Goal: Submit feedback/report problem: Provide input to the site owners about the experience or issues

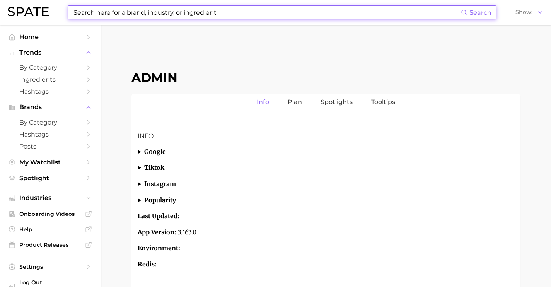
click at [121, 12] on input at bounding box center [267, 12] width 388 height 13
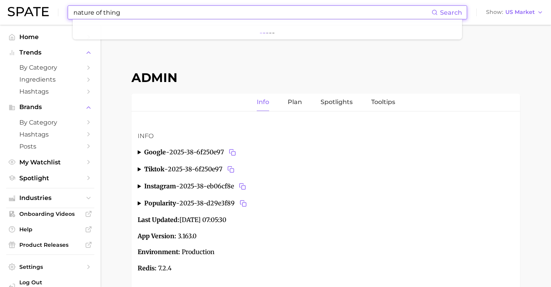
type input "nature of things"
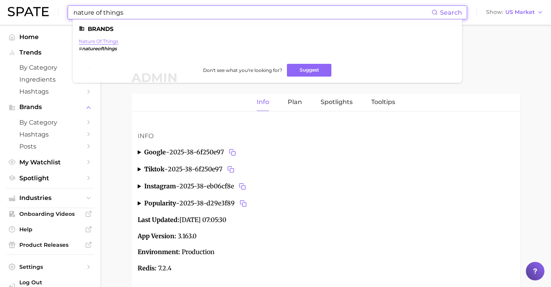
click at [109, 43] on link "nature of things" at bounding box center [98, 41] width 39 height 6
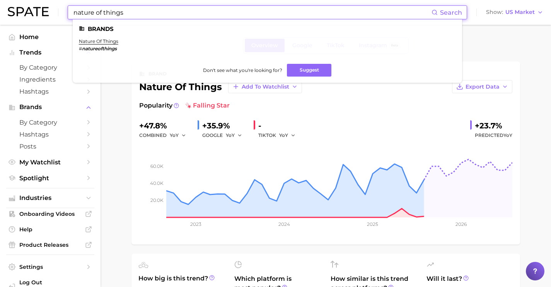
drag, startPoint x: 193, startPoint y: 12, endPoint x: 75, endPoint y: 0, distance: 117.8
click at [81, 3] on div "nature of things Search Brands nature of things # natureofthings Don't see what…" at bounding box center [276, 12] width 536 height 25
type input "ismaya"
click at [89, 41] on link "isamaya" at bounding box center [89, 41] width 20 height 6
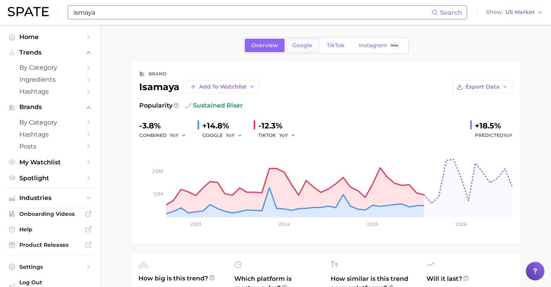
click at [307, 41] on link "Google" at bounding box center [302, 46] width 33 height 14
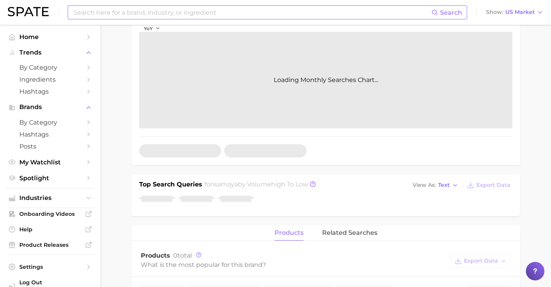
scroll to position [160, 0]
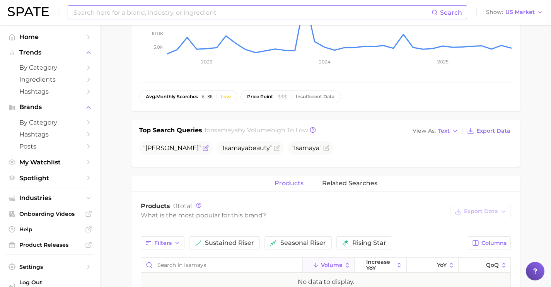
click at [203, 147] on icon "Flag as miscategorized or irrelevant" at bounding box center [206, 148] width 6 height 6
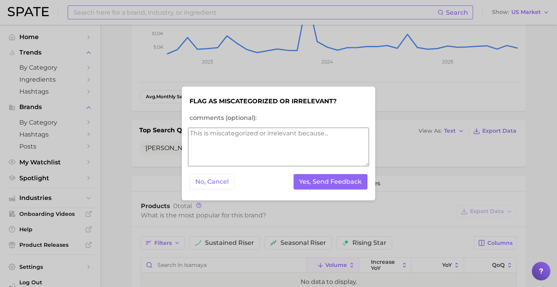
click at [254, 138] on textarea "comments (optional):" at bounding box center [278, 147] width 181 height 39
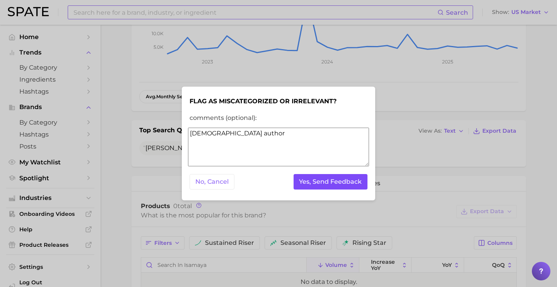
type textarea "[DEMOGRAPHIC_DATA] author"
click at [313, 181] on button "Yes, Send Feedback" at bounding box center [331, 182] width 74 height 16
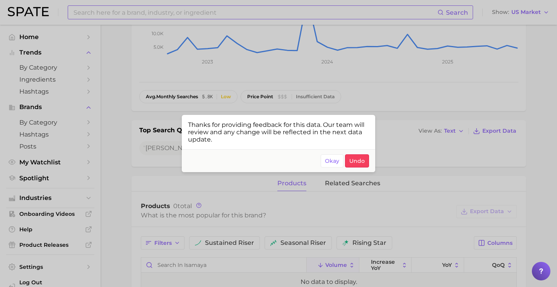
click at [215, 10] on div at bounding box center [278, 143] width 557 height 287
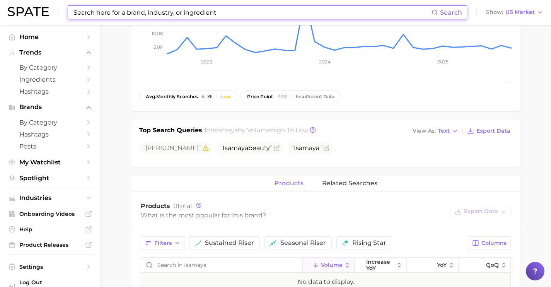
click at [221, 11] on input at bounding box center [252, 12] width 359 height 13
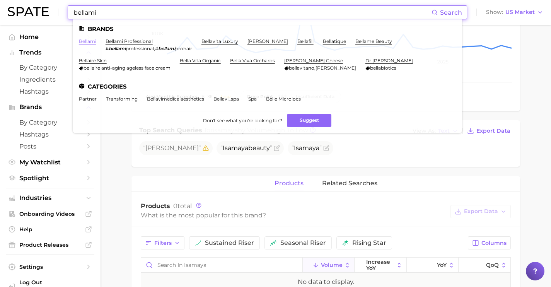
type input "bellami"
click at [91, 43] on link "bellami" at bounding box center [87, 41] width 17 height 6
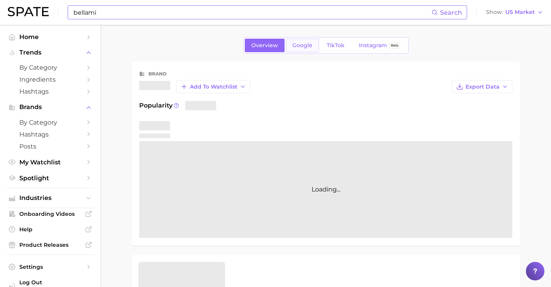
click at [294, 46] on span "Google" at bounding box center [302, 45] width 20 height 7
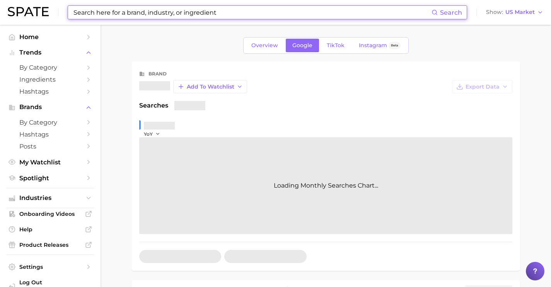
scroll to position [152, 0]
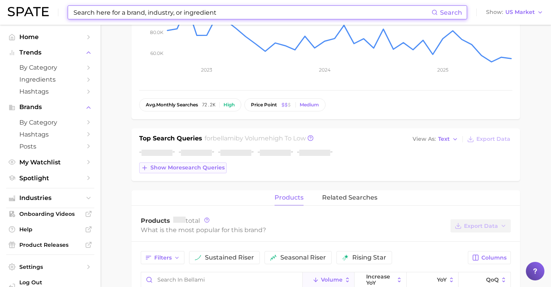
click at [210, 171] on button "Show more search queries" at bounding box center [182, 167] width 87 height 11
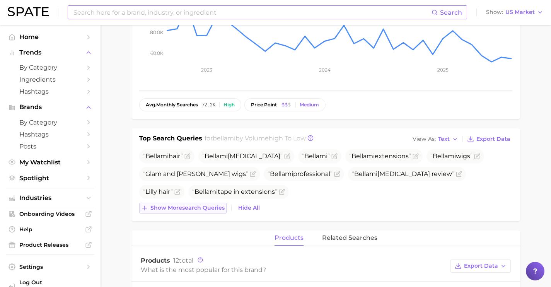
click at [213, 206] on span "Show more search queries" at bounding box center [187, 208] width 74 height 7
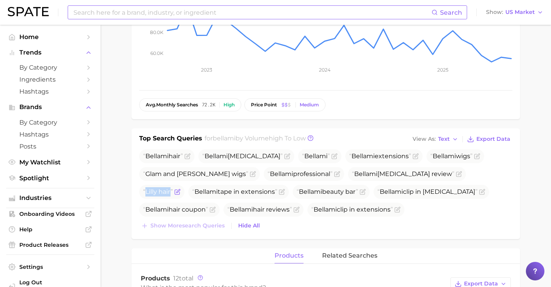
drag, startPoint x: 463, startPoint y: 176, endPoint x: 432, endPoint y: 173, distance: 31.5
click at [185, 185] on span "Lilly hair" at bounding box center [161, 192] width 45 height 14
copy span "Lilly hair"
click at [181, 189] on icon "Flag as miscategorized or irrelevant" at bounding box center [177, 192] width 6 height 6
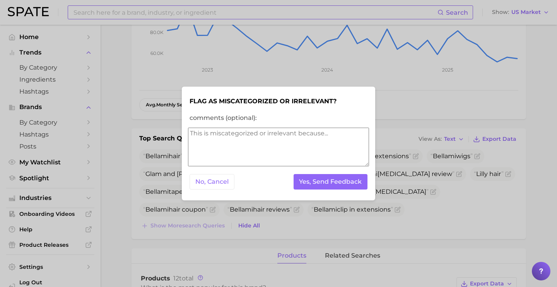
click at [332, 172] on form "Flag as miscategorized or irrelevant? comments (optional): No, Cancel Yes, Send…" at bounding box center [278, 144] width 181 height 102
click at [336, 181] on button "Yes, Send Feedback" at bounding box center [331, 182] width 74 height 16
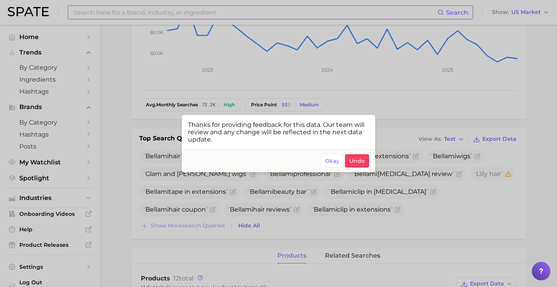
click at [147, 9] on div at bounding box center [278, 143] width 557 height 287
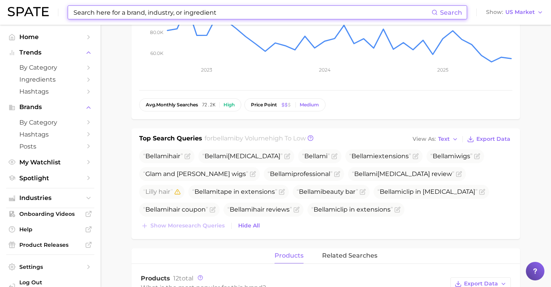
click at [152, 14] on input at bounding box center [252, 12] width 359 height 13
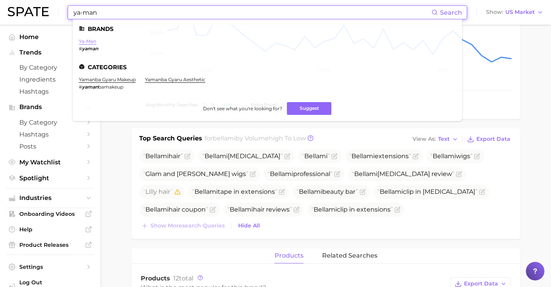
type input "ya-man"
click at [82, 42] on link "ya-man" at bounding box center [87, 41] width 17 height 6
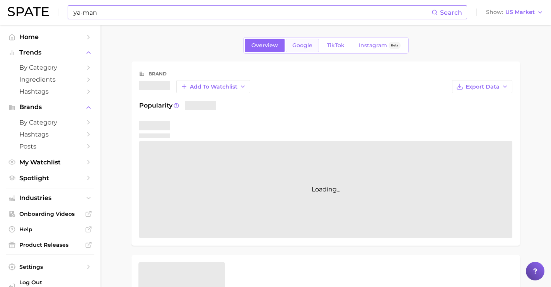
click at [310, 49] on link "Google" at bounding box center [302, 46] width 33 height 14
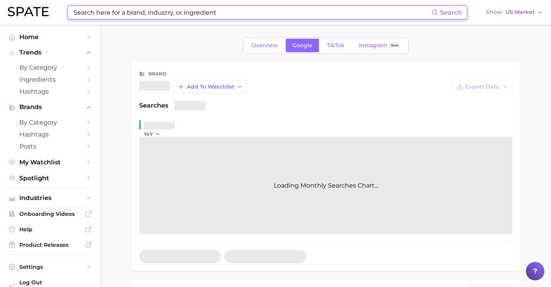
scroll to position [161, 0]
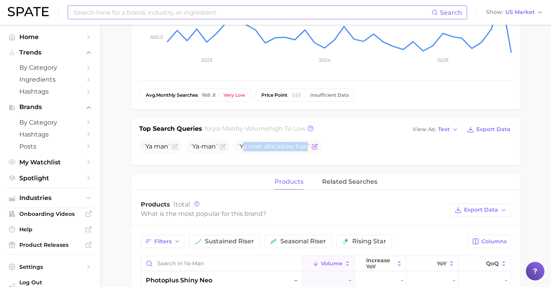
drag, startPoint x: 310, startPoint y: 147, endPoint x: 243, endPoint y: 151, distance: 67.8
click at [243, 151] on span "Ya man afro kinky hair" at bounding box center [274, 146] width 73 height 9
click at [264, 147] on span "Ya man afro kinky hair" at bounding box center [274, 146] width 73 height 7
drag, startPoint x: 309, startPoint y: 147, endPoint x: 235, endPoint y: 149, distance: 73.9
click at [235, 149] on span "Ya man afro kinky hair" at bounding box center [278, 147] width 88 height 14
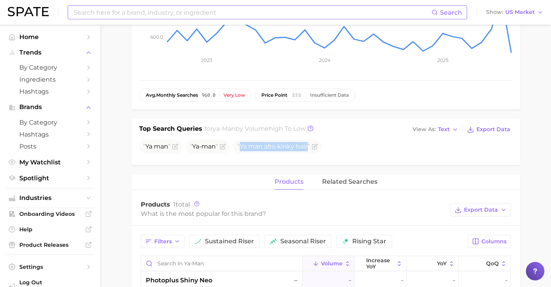
copy span "Ya man afro kinky hair"
click at [317, 147] on icon "Flag as miscategorized or irrelevant" at bounding box center [314, 147] width 5 height 5
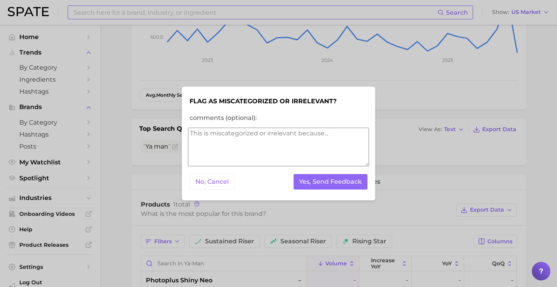
click at [318, 146] on textarea "comments (optional):" at bounding box center [278, 147] width 181 height 39
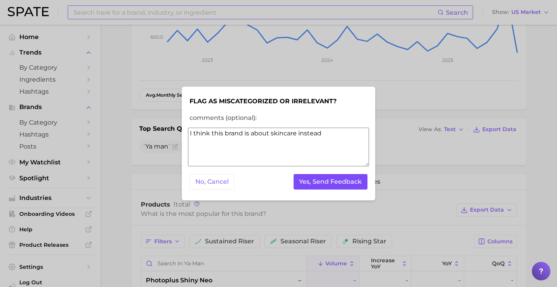
type textarea "I think this brand is about skincare instead"
click at [348, 183] on button "Yes, Send Feedback" at bounding box center [331, 182] width 74 height 16
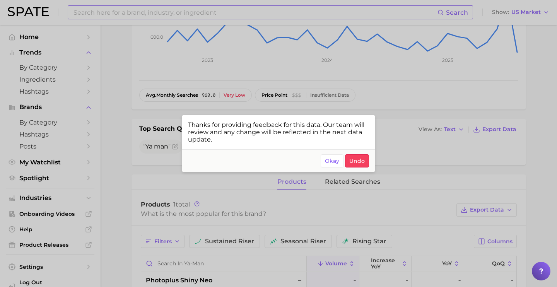
click at [191, 19] on div at bounding box center [278, 143] width 557 height 287
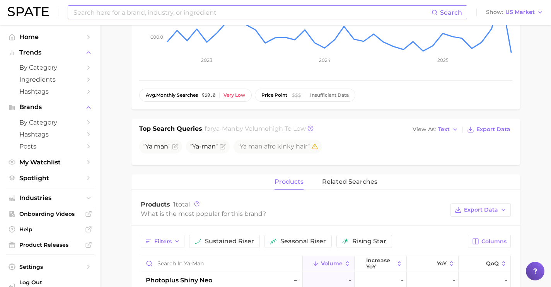
click at [190, 15] on input at bounding box center [252, 12] width 359 height 13
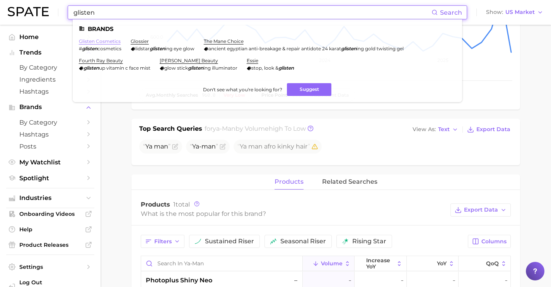
type input "glisten"
click at [97, 39] on link "glisten cosmetics" at bounding box center [100, 41] width 42 height 6
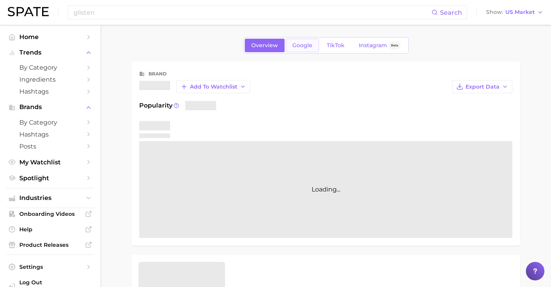
click at [304, 46] on span "Google" at bounding box center [302, 45] width 20 height 7
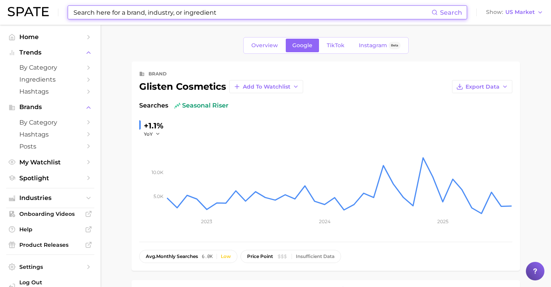
click at [200, 16] on input at bounding box center [252, 12] width 359 height 13
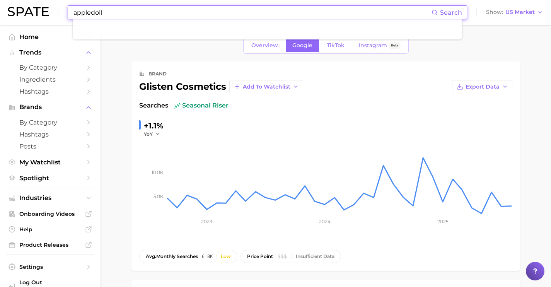
paste input "[URL][DOMAIN_NAME]"
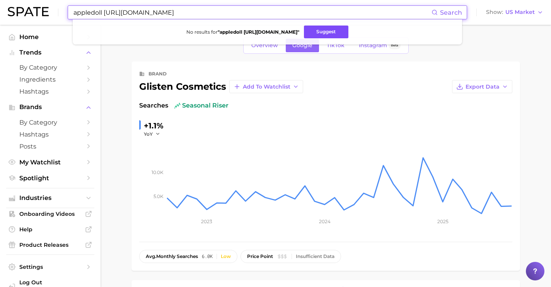
click at [327, 34] on button "Suggest" at bounding box center [326, 32] width 44 height 13
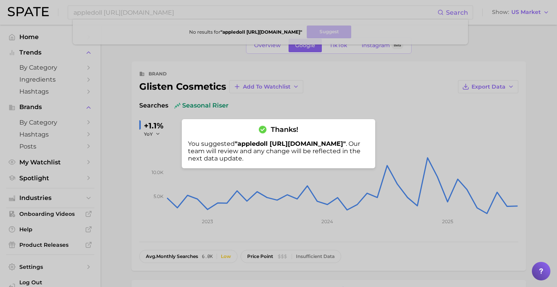
click at [128, 16] on div at bounding box center [278, 143] width 557 height 287
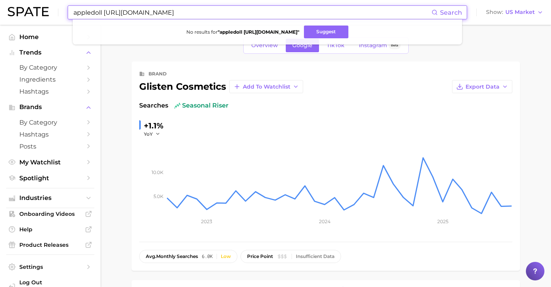
drag, startPoint x: 193, startPoint y: 12, endPoint x: -13, endPoint y: 4, distance: 206.7
click at [0, 4] on html "appledoll [URL][DOMAIN_NAME] Search No results for " appledoll [URL][DOMAIN_NAM…" at bounding box center [275, 143] width 551 height 287
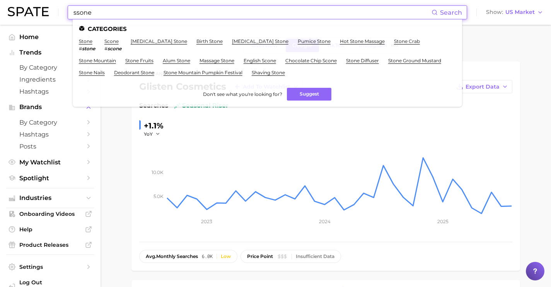
paste input "[URL][DOMAIN_NAME]"
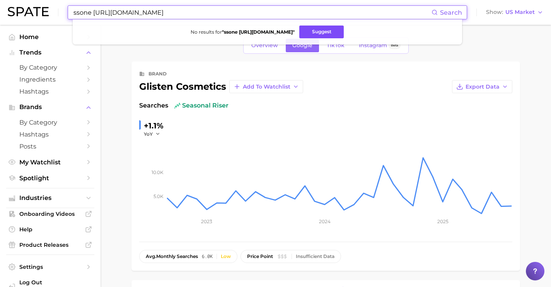
click at [319, 34] on button "Suggest" at bounding box center [321, 32] width 44 height 13
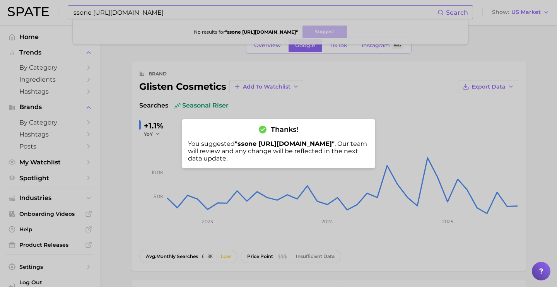
click at [158, 12] on div at bounding box center [278, 143] width 557 height 287
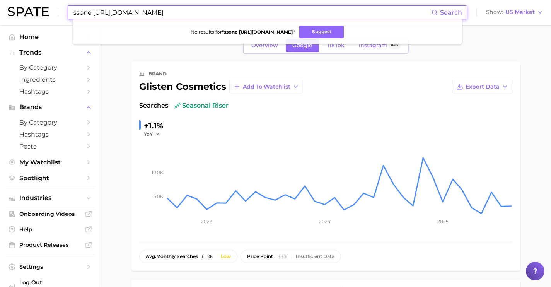
drag, startPoint x: 186, startPoint y: 11, endPoint x: 31, endPoint y: -2, distance: 155.7
click at [31, 0] on html "ssone [URL][DOMAIN_NAME] Search No results for " ssone [URL][DOMAIN_NAME] " Sug…" at bounding box center [275, 143] width 551 height 287
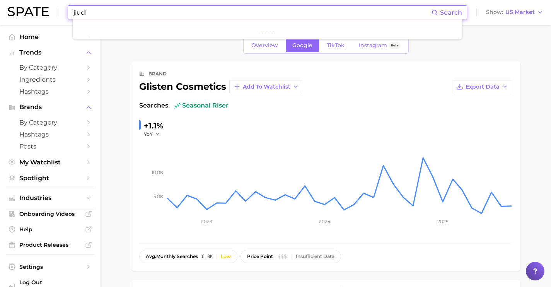
paste input "[URL][DOMAIN_NAME]"
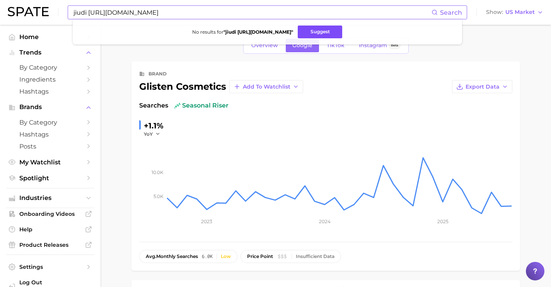
click at [323, 32] on button "Suggest" at bounding box center [320, 32] width 44 height 13
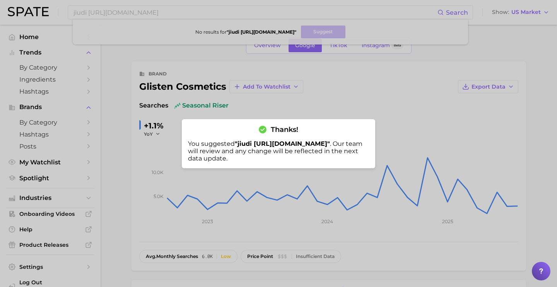
click at [113, 17] on div at bounding box center [278, 143] width 557 height 287
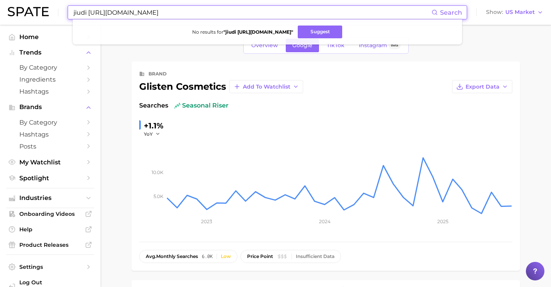
drag, startPoint x: 197, startPoint y: 14, endPoint x: 2, endPoint y: -3, distance: 196.1
click at [2, 0] on html "jiudi [URL][DOMAIN_NAME] Search No results for " jiudi [URL][DOMAIN_NAME] " Sug…" at bounding box center [275, 143] width 551 height 287
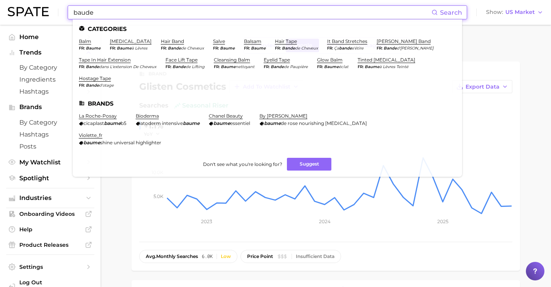
paste input "[URL][DOMAIN_NAME]"
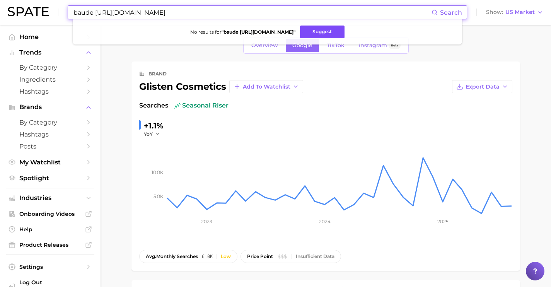
click at [320, 35] on button "Suggest" at bounding box center [322, 32] width 44 height 13
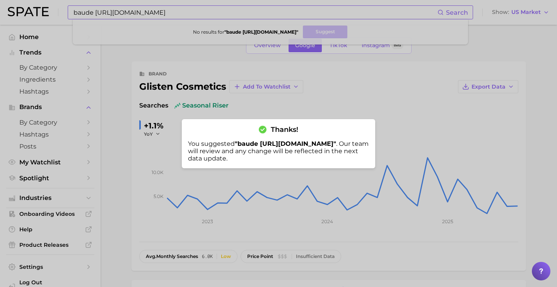
click at [190, 11] on div at bounding box center [278, 143] width 557 height 287
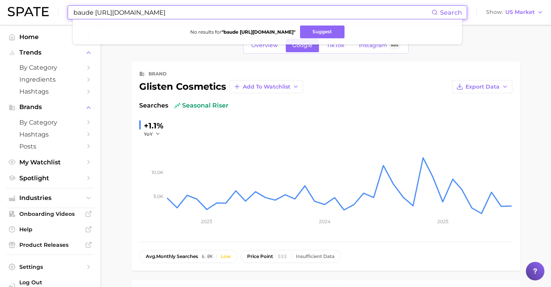
drag, startPoint x: 190, startPoint y: 12, endPoint x: 7, endPoint y: 3, distance: 182.4
click at [19, 9] on div "baude [URL][DOMAIN_NAME] Search No results for " baude [URL][DOMAIN_NAME] " Sug…" at bounding box center [276, 12] width 536 height 25
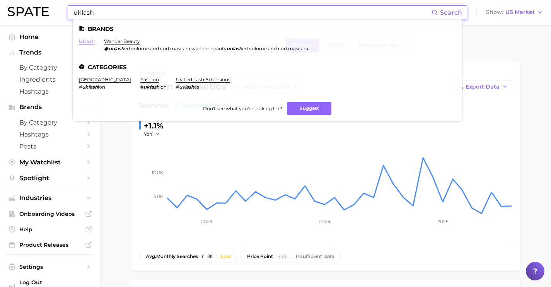
type input "uklash"
click at [84, 41] on link "uklash" at bounding box center [87, 41] width 16 height 6
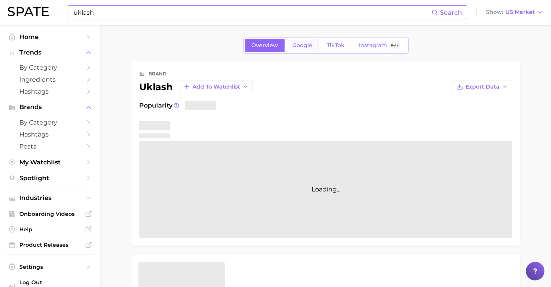
click at [296, 46] on span "Google" at bounding box center [302, 45] width 20 height 7
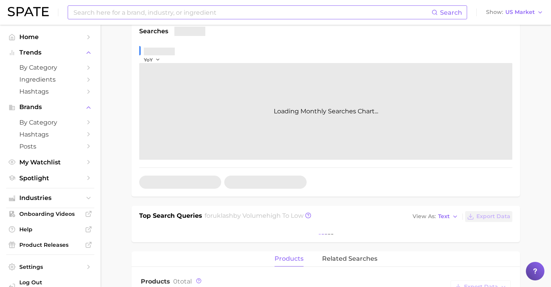
scroll to position [138, 0]
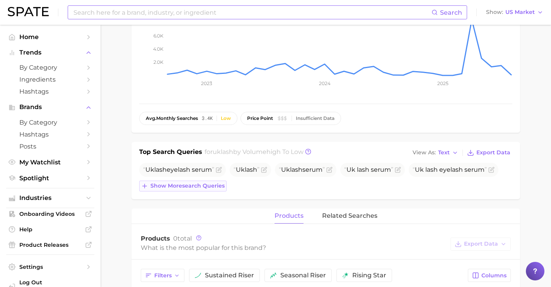
click at [216, 180] on div "Uklash eyelash serum Uklash Uklash serum Uk lash serum Uk lash eyelash serum Sh…" at bounding box center [325, 177] width 373 height 29
click at [207, 189] on span "Show more search queries" at bounding box center [187, 186] width 74 height 7
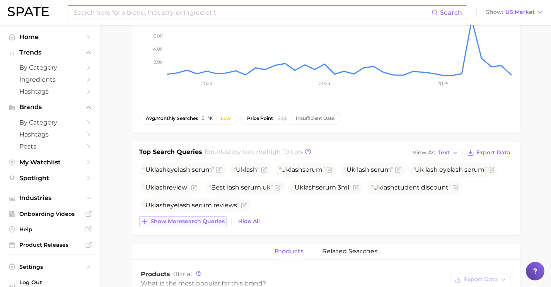
click at [207, 219] on span "Show more search queries" at bounding box center [187, 221] width 74 height 7
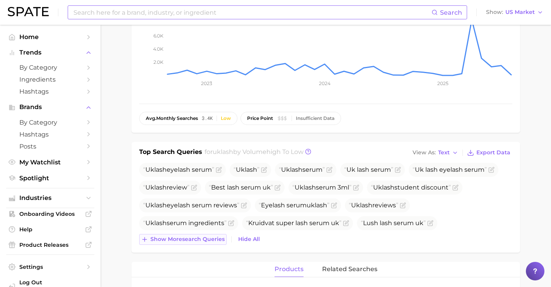
click at [195, 238] on span "Show more search queries" at bounding box center [187, 239] width 74 height 7
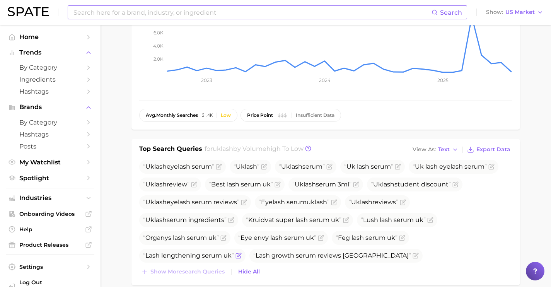
scroll to position [175, 0]
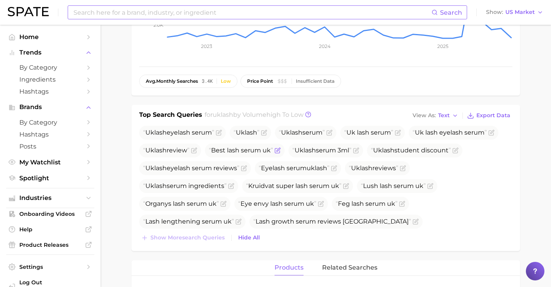
click at [279, 149] on icon "Flag as miscategorized or irrelevant" at bounding box center [277, 151] width 5 height 5
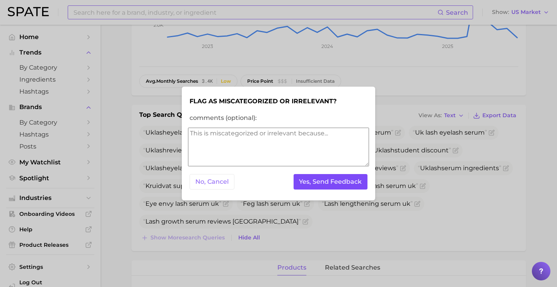
click at [303, 176] on button "Yes, Send Feedback" at bounding box center [331, 182] width 74 height 16
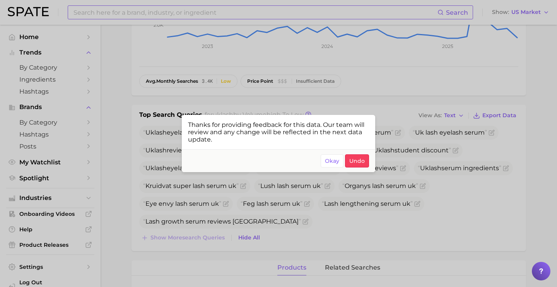
click at [427, 165] on div at bounding box center [278, 143] width 557 height 287
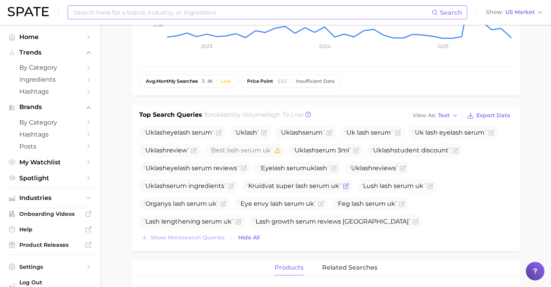
click at [348, 186] on icon "Flag as miscategorized or irrelevant" at bounding box center [346, 186] width 6 height 6
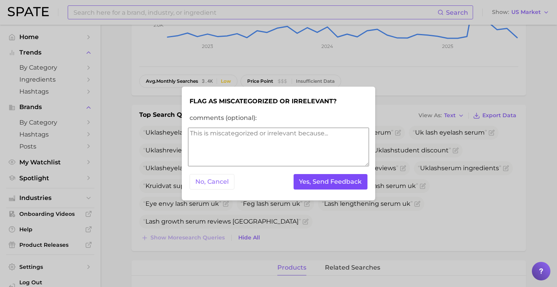
click at [339, 186] on button "Yes, Send Feedback" at bounding box center [331, 182] width 74 height 16
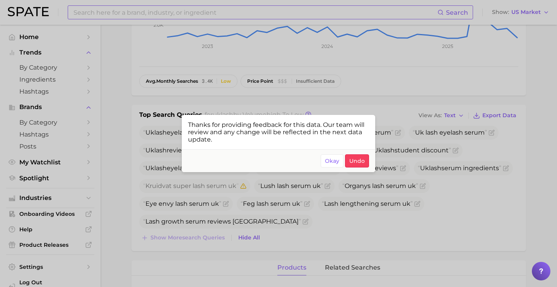
click at [219, 210] on div at bounding box center [278, 143] width 557 height 287
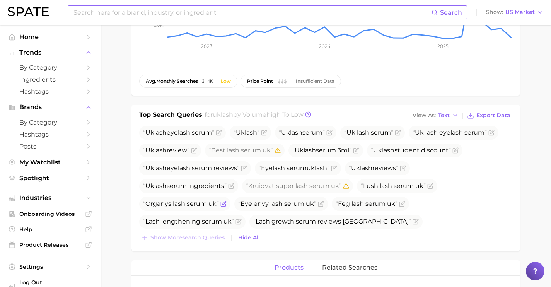
click at [224, 206] on icon "Flag as miscategorized or irrelevant" at bounding box center [223, 204] width 5 height 5
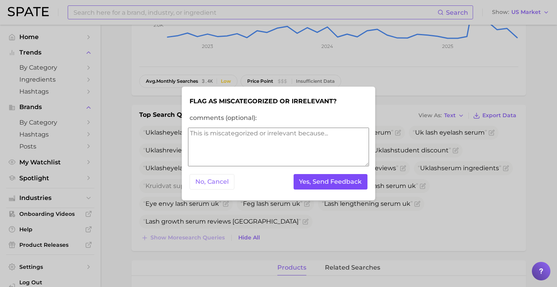
click at [305, 185] on button "Yes, Send Feedback" at bounding box center [331, 182] width 74 height 16
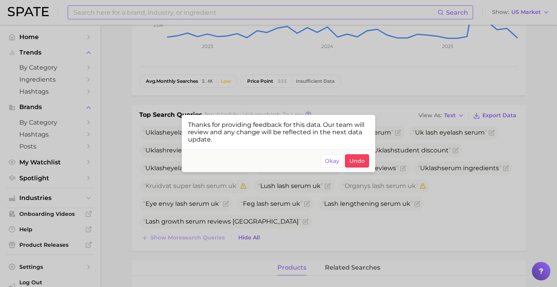
click at [162, 12] on div at bounding box center [278, 143] width 557 height 287
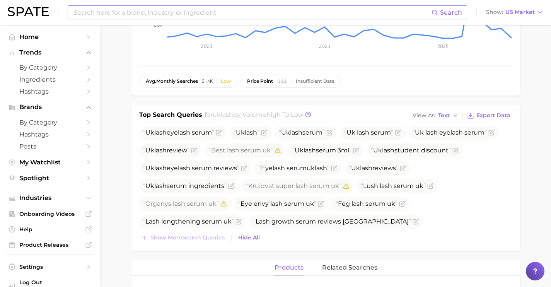
click at [170, 10] on input at bounding box center [252, 12] width 359 height 13
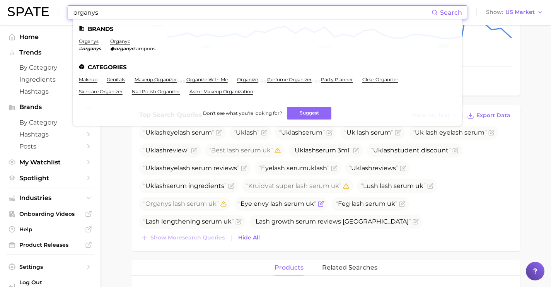
click at [240, 208] on span "Eye envy lash serum uk" at bounding box center [277, 203] width 78 height 9
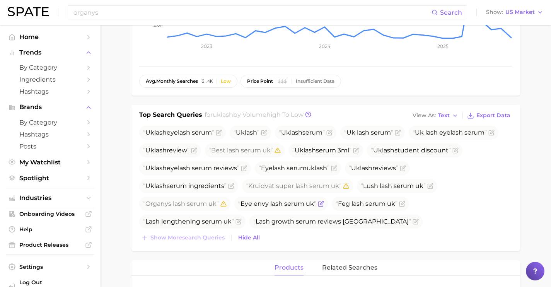
click at [318, 204] on icon "Flag as miscategorized or irrelevant" at bounding box center [321, 204] width 6 height 6
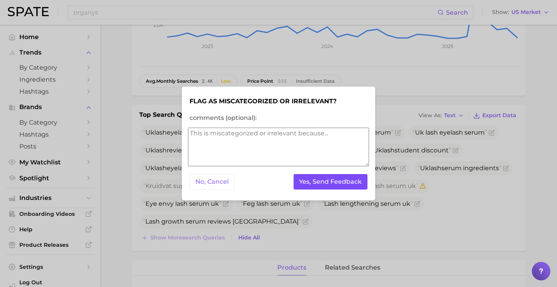
click at [315, 184] on button "Yes, Send Feedback" at bounding box center [331, 182] width 74 height 16
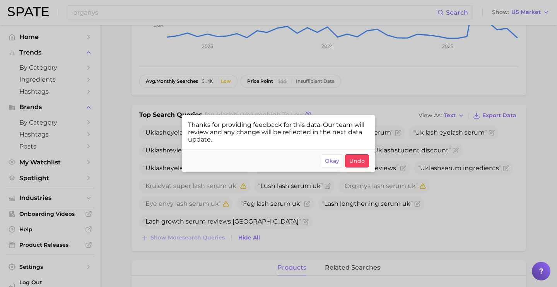
click at [222, 18] on div at bounding box center [278, 143] width 557 height 287
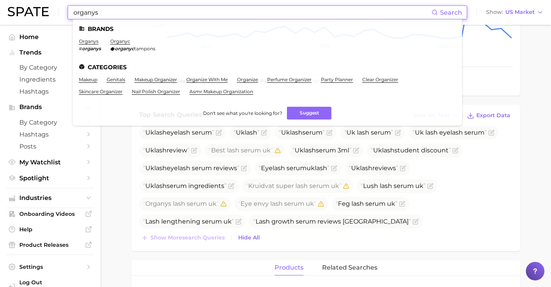
drag, startPoint x: 159, startPoint y: 15, endPoint x: 40, endPoint y: 3, distance: 120.1
click at [53, 10] on div "organys Search Brands organys # organys organyc organyc tampons Categories make…" at bounding box center [276, 12] width 536 height 25
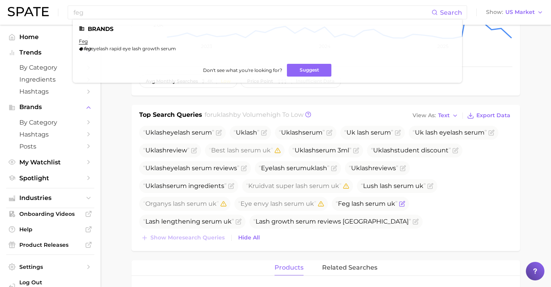
click at [378, 197] on li "Feg lash serum uk" at bounding box center [370, 204] width 77 height 14
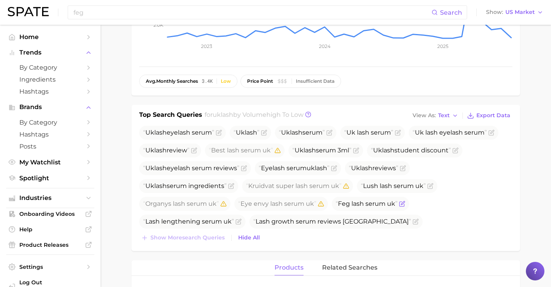
click at [401, 205] on icon "Flag as miscategorized or irrelevant" at bounding box center [402, 202] width 3 height 3
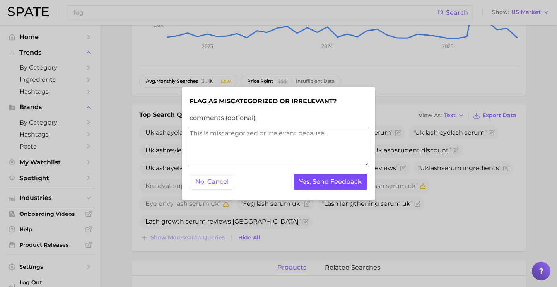
click at [317, 181] on button "Yes, Send Feedback" at bounding box center [331, 182] width 74 height 16
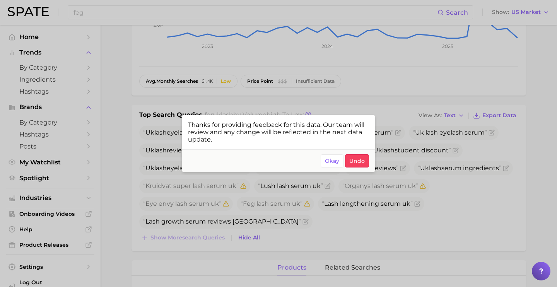
click at [359, 216] on div at bounding box center [278, 143] width 557 height 287
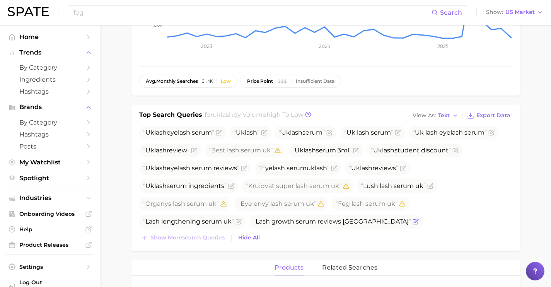
click at [340, 224] on span "Lash growth serum reviews [GEOGRAPHIC_DATA]" at bounding box center [332, 221] width 158 height 7
click at [413, 221] on icon "Flag as miscategorized or irrelevant" at bounding box center [416, 222] width 6 height 6
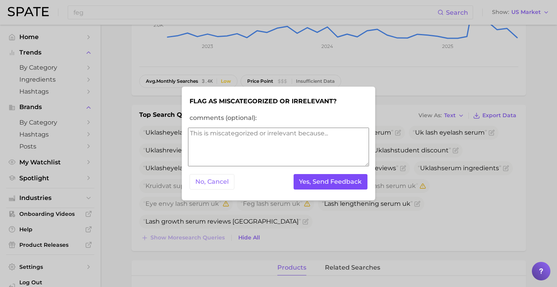
click at [315, 185] on button "Yes, Send Feedback" at bounding box center [331, 182] width 74 height 16
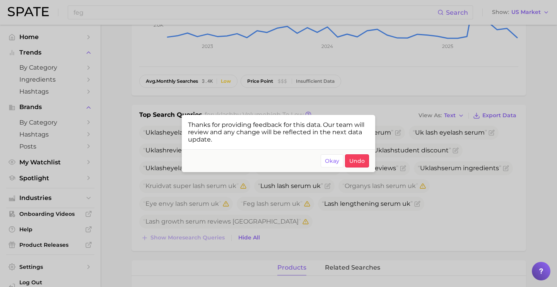
click at [318, 197] on div at bounding box center [278, 143] width 557 height 287
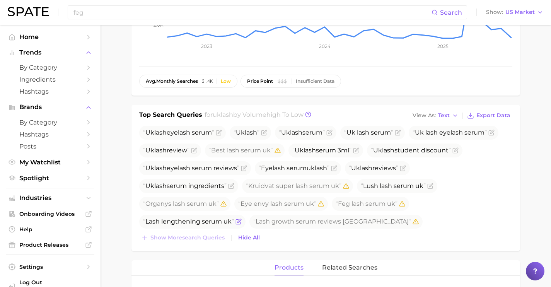
click at [238, 223] on icon "Flag as miscategorized or irrelevant" at bounding box center [239, 222] width 6 height 6
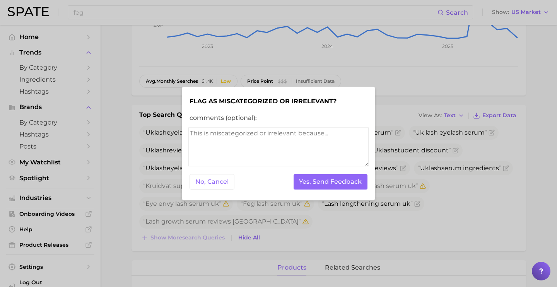
click at [335, 173] on div "No, Cancel Yes, Send Feedback" at bounding box center [278, 182] width 181 height 19
click at [334, 181] on button "Yes, Send Feedback" at bounding box center [331, 182] width 74 height 16
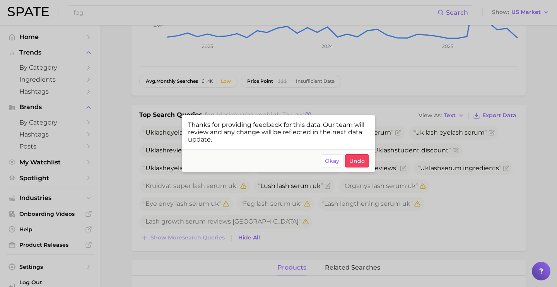
click at [236, 9] on div at bounding box center [278, 143] width 557 height 287
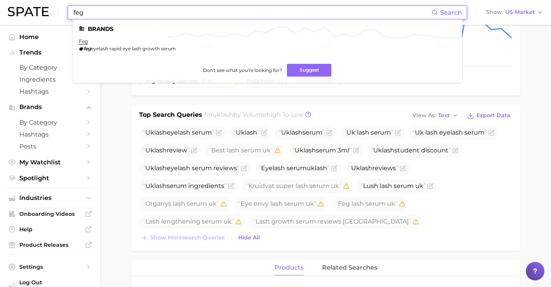
drag, startPoint x: 234, startPoint y: 10, endPoint x: 64, endPoint y: 1, distance: 170.1
click at [65, 2] on div "feg Search Brands feg feg eyelash rapid eye lash growth serum Don't see what yo…" at bounding box center [276, 12] width 536 height 25
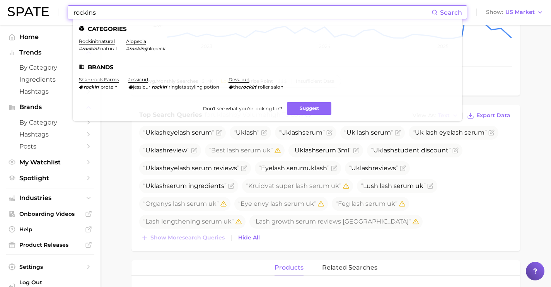
drag, startPoint x: 160, startPoint y: 12, endPoint x: 0, endPoint y: -5, distance: 160.8
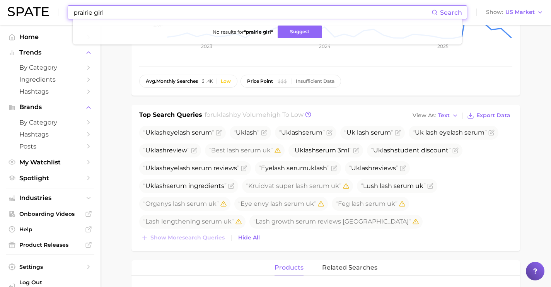
drag, startPoint x: 268, startPoint y: 14, endPoint x: 97, endPoint y: 3, distance: 171.7
click at [97, 3] on div "prairie girl Search No results for " prairie girl " Suggest Show US Market" at bounding box center [276, 12] width 536 height 25
drag, startPoint x: 213, startPoint y: 15, endPoint x: 1, endPoint y: 1, distance: 212.5
click at [1, 1] on header "wildfleur Search No results for " wildfleur " Suggest Show US Market" at bounding box center [275, 12] width 551 height 25
drag, startPoint x: 161, startPoint y: 11, endPoint x: 22, endPoint y: 0, distance: 139.3
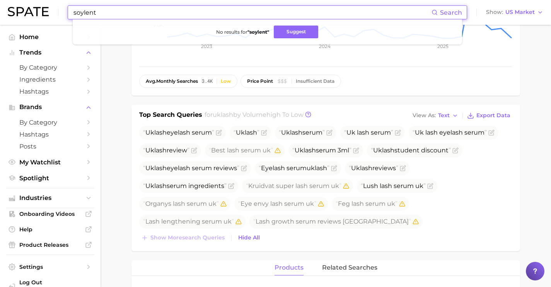
click at [22, 0] on div "soylent Search No results for " soylent " Suggest Show US Market" at bounding box center [276, 12] width 536 height 25
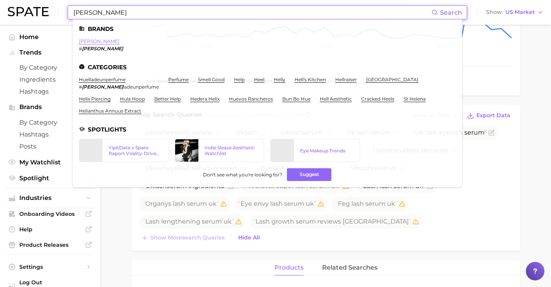
type input "[PERSON_NAME]"
click at [83, 43] on link "[PERSON_NAME]" at bounding box center [99, 41] width 41 height 6
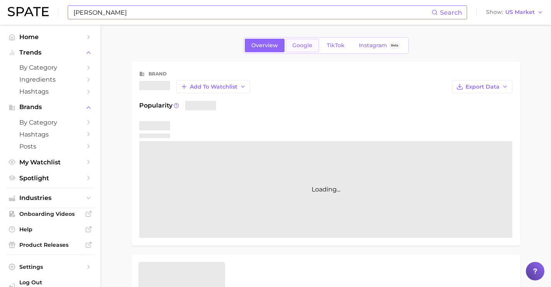
click at [306, 49] on link "Google" at bounding box center [302, 46] width 33 height 14
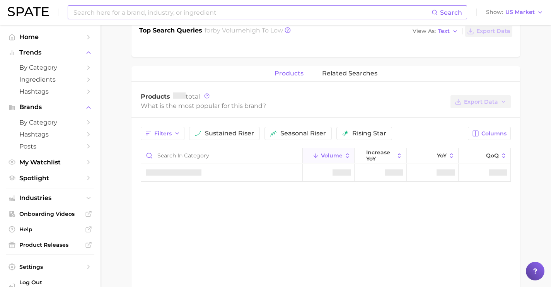
scroll to position [260, 0]
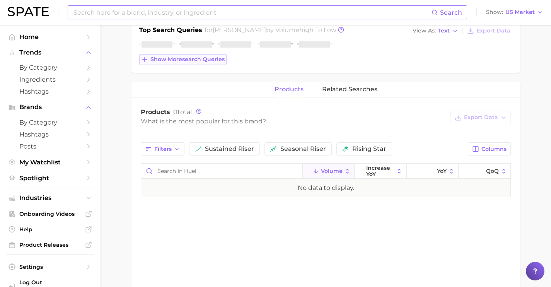
click at [212, 63] on button "Show more search queries" at bounding box center [182, 59] width 87 height 11
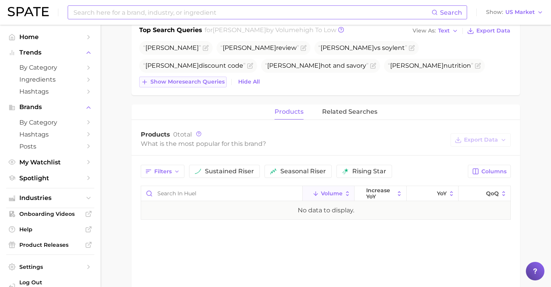
click at [207, 87] on button "Show more search queries" at bounding box center [182, 82] width 87 height 11
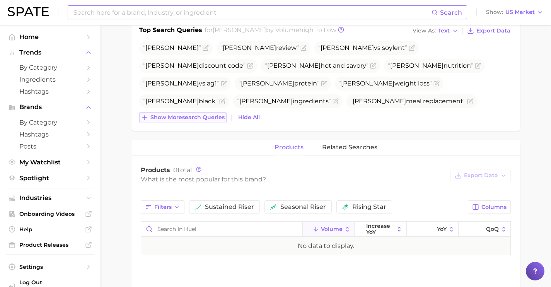
click at [209, 117] on span "Show more search queries" at bounding box center [187, 117] width 74 height 7
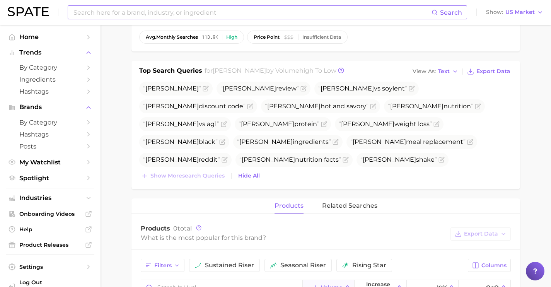
scroll to position [212, 0]
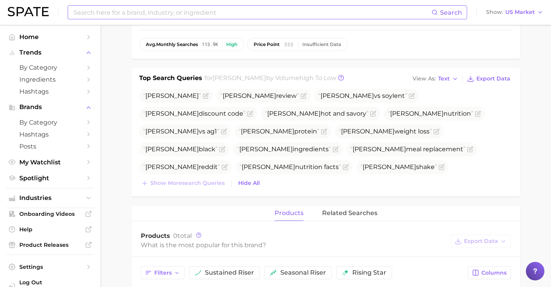
click at [161, 9] on input at bounding box center [252, 12] width 359 height 13
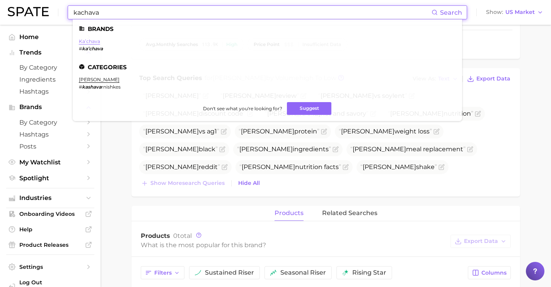
type input "kachava"
click at [89, 43] on link "ka’chava" at bounding box center [89, 41] width 21 height 6
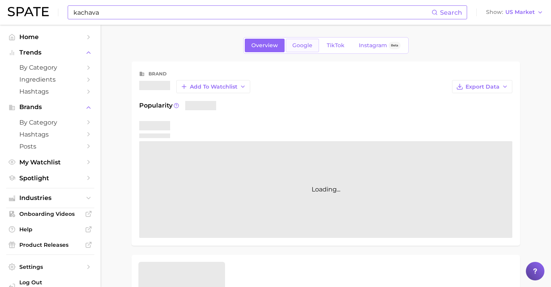
click at [288, 44] on link "Google" at bounding box center [302, 46] width 33 height 14
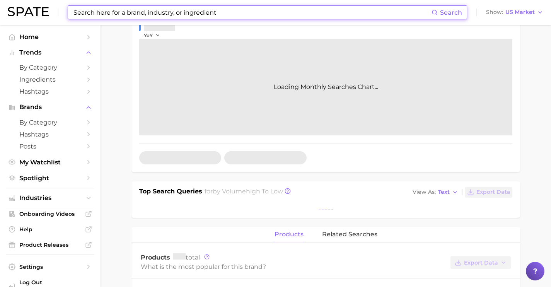
scroll to position [185, 0]
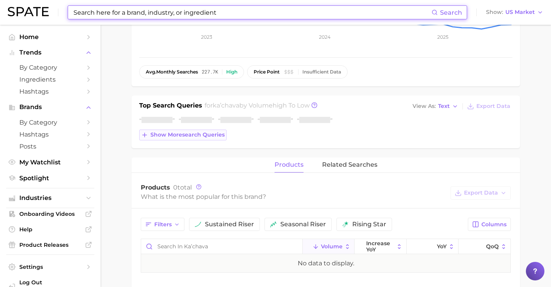
click at [211, 135] on span "Show more search queries" at bounding box center [187, 135] width 74 height 7
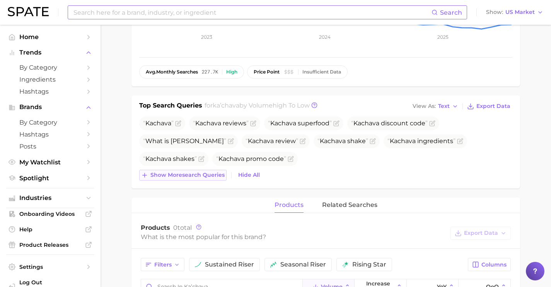
click at [200, 176] on span "Show more search queries" at bounding box center [187, 175] width 74 height 7
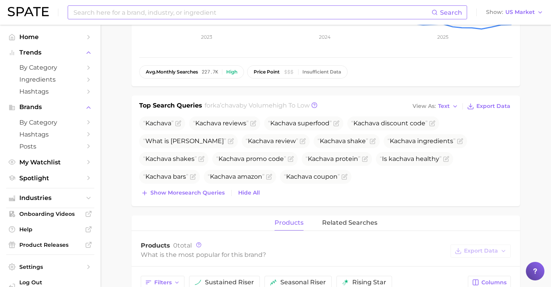
drag, startPoint x: 202, startPoint y: 197, endPoint x: 205, endPoint y: 206, distance: 10.4
click at [202, 198] on div "Top Search Queries for ka’chava by Volume high to low View As Text Export Data …" at bounding box center [326, 151] width 389 height 111
click at [202, 195] on span "Show more search queries" at bounding box center [187, 193] width 74 height 7
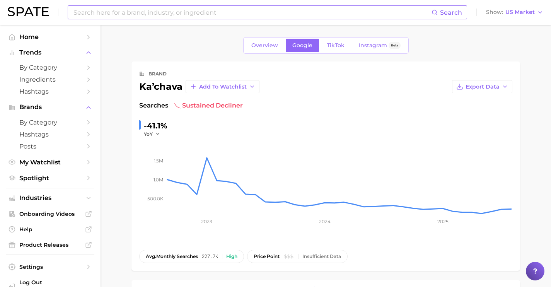
click at [195, 9] on input at bounding box center [252, 12] width 359 height 13
type input "rodeo makeup"
